Goal: Check status: Check status

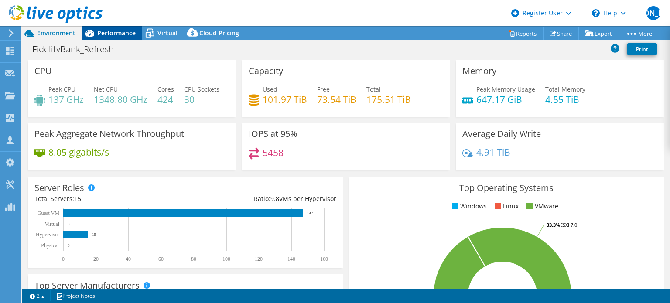
click at [120, 34] on span "Performance" at bounding box center [116, 33] width 38 height 8
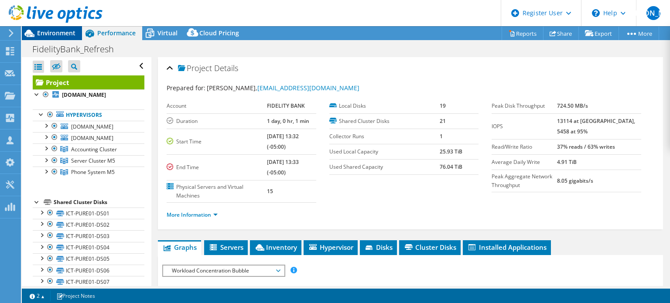
click at [61, 31] on span "Environment" at bounding box center [56, 33] width 38 height 8
